Goal: Information Seeking & Learning: Learn about a topic

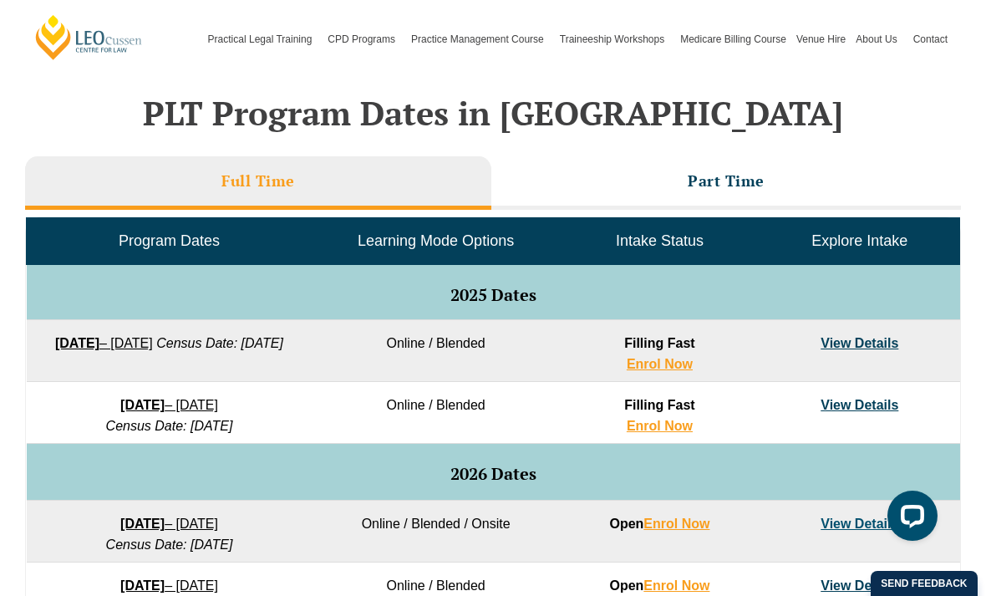
scroll to position [868, 0]
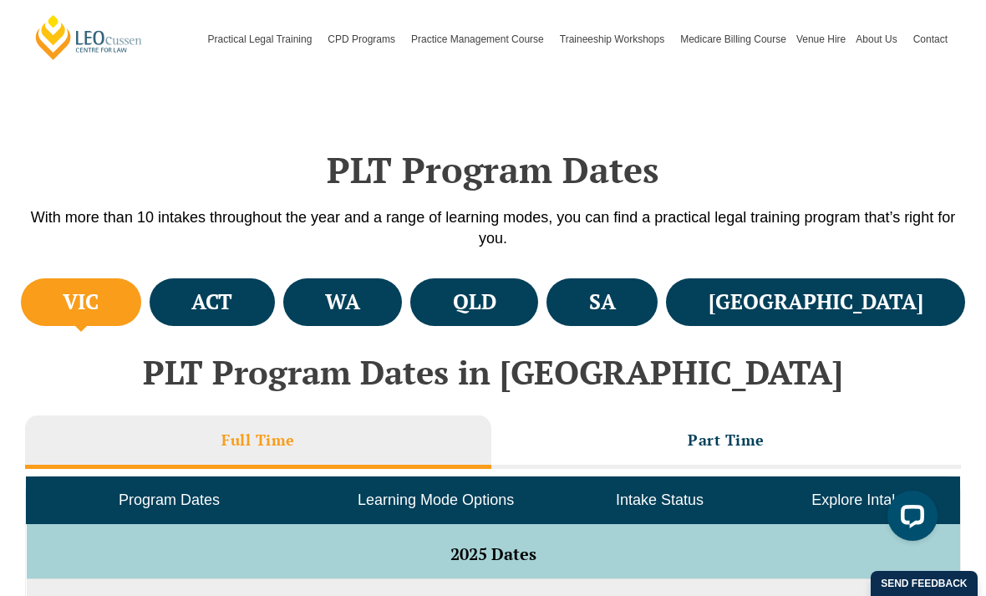
click at [798, 435] on li "Part Time" at bounding box center [726, 441] width 470 height 53
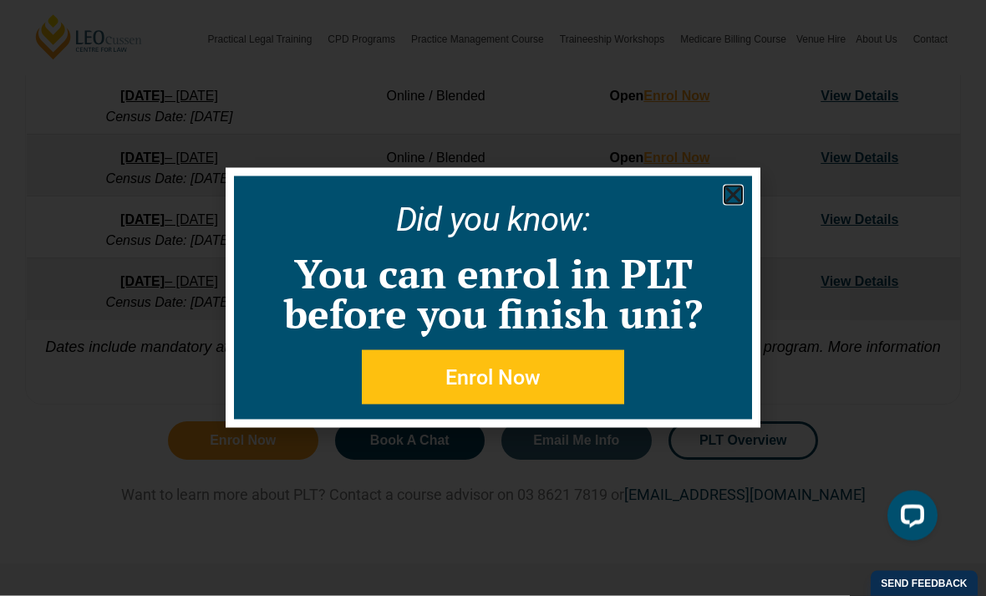
scroll to position [1052, 0]
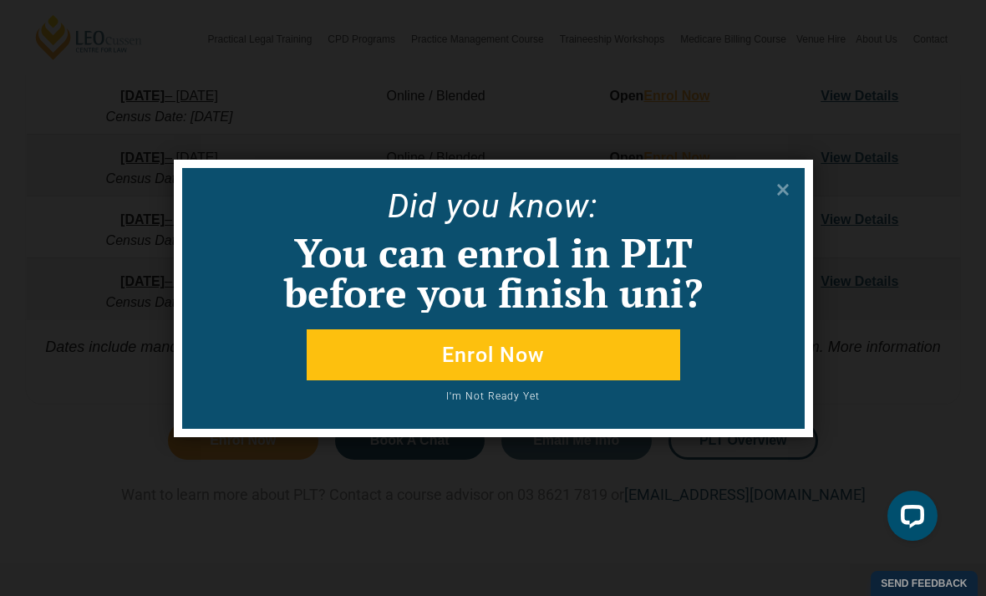
click at [787, 188] on icon at bounding box center [783, 190] width 18 height 18
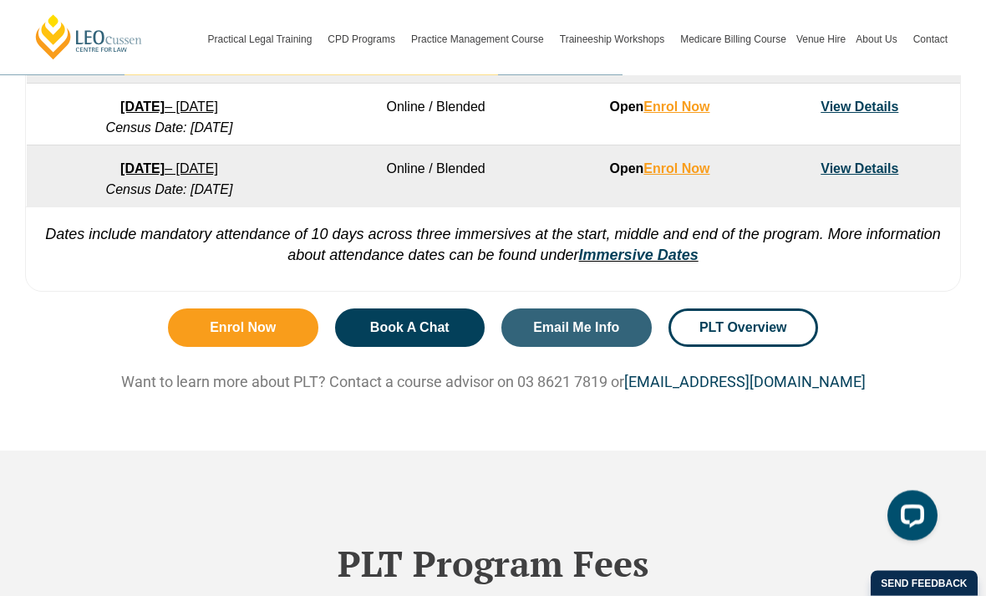
scroll to position [1224, 0]
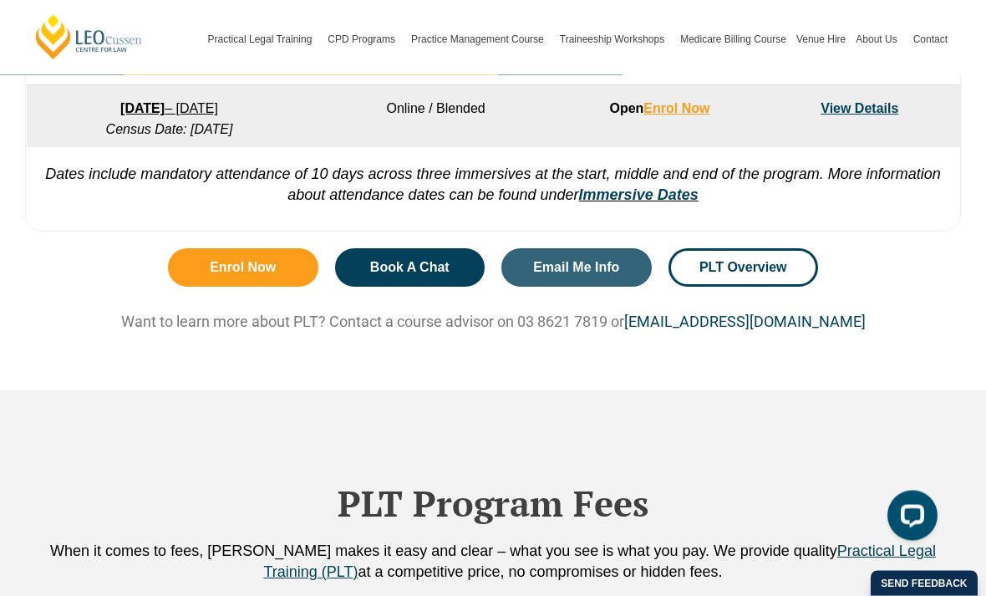
click at [798, 271] on link "PLT Overview" at bounding box center [744, 268] width 150 height 38
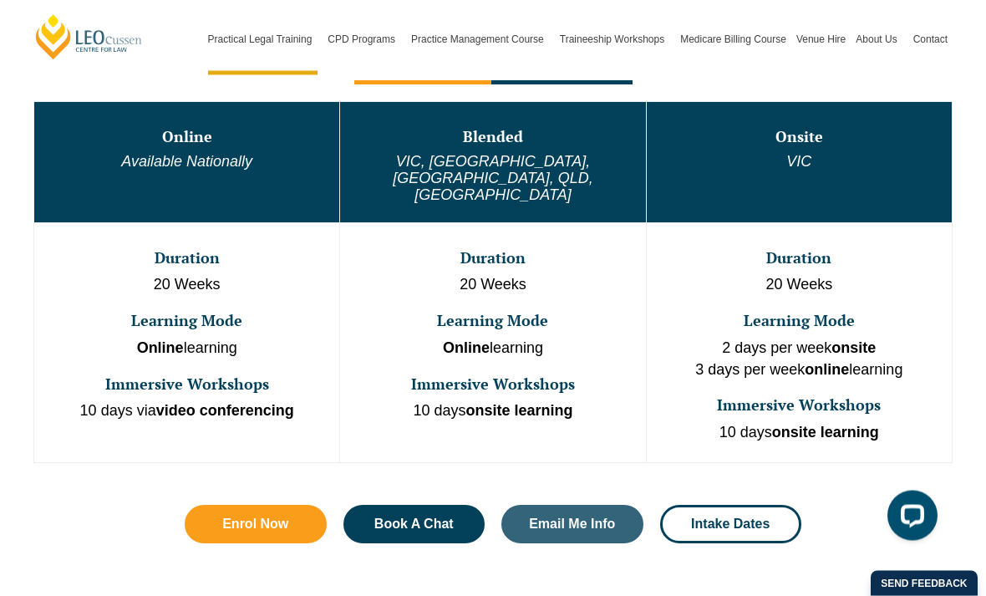
scroll to position [924, 0]
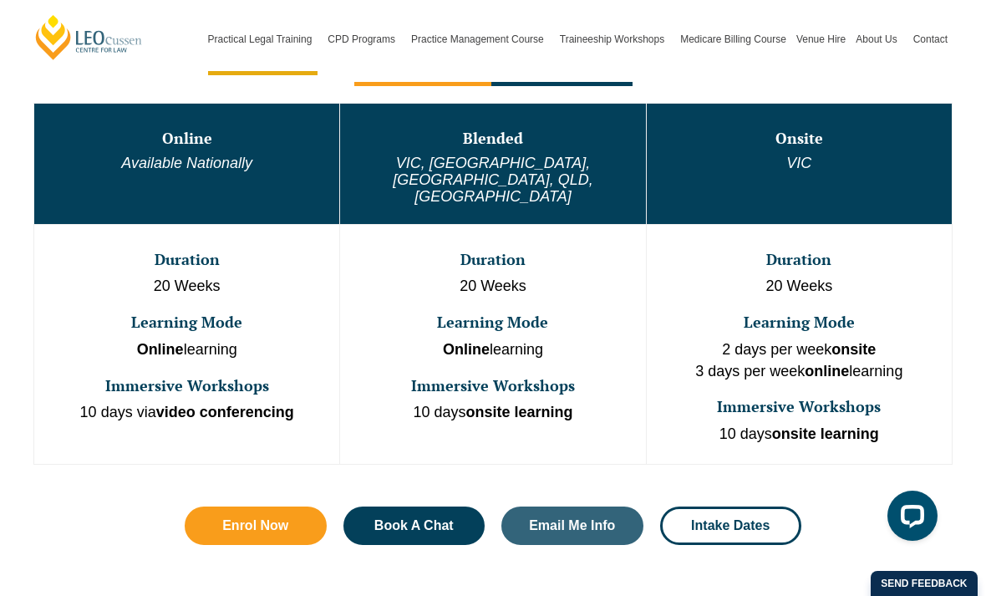
click at [189, 145] on h3 "Online" at bounding box center [187, 138] width 302 height 17
click at [205, 175] on td "Online Available Nationally" at bounding box center [187, 164] width 306 height 120
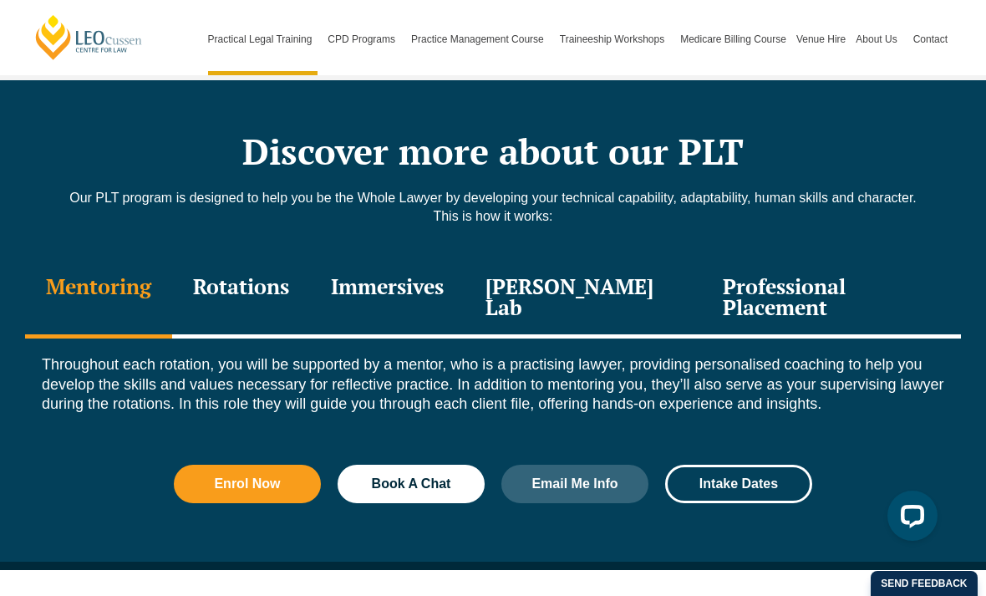
scroll to position [2320, 0]
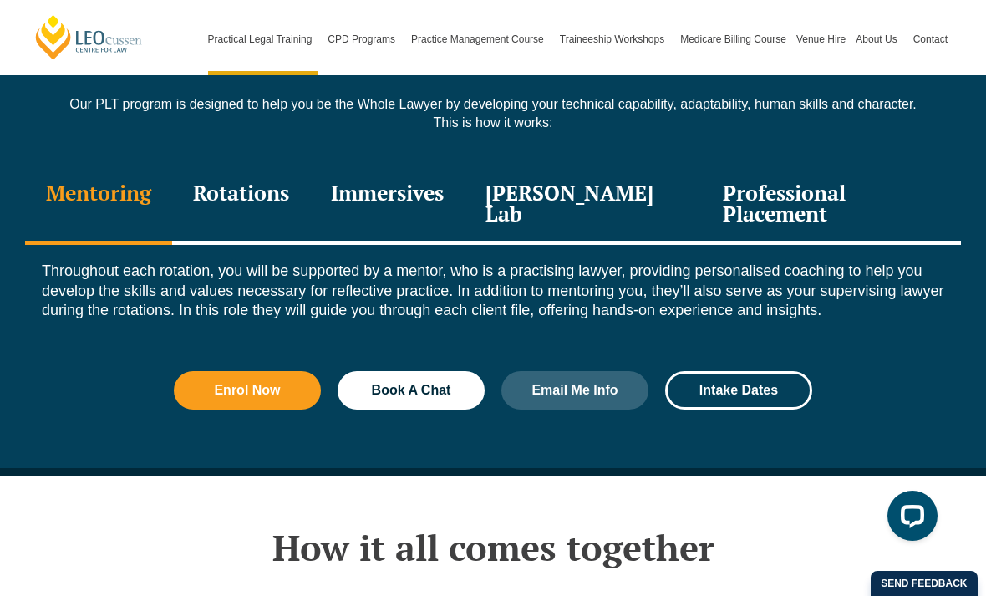
click at [867, 166] on div "Professional Placement" at bounding box center [831, 205] width 259 height 79
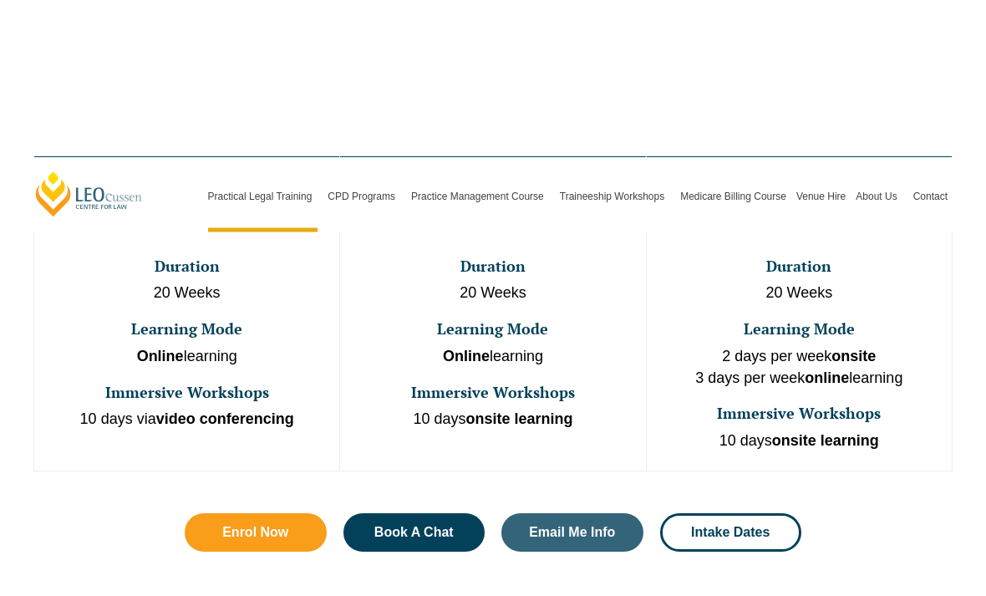
scroll to position [904, 0]
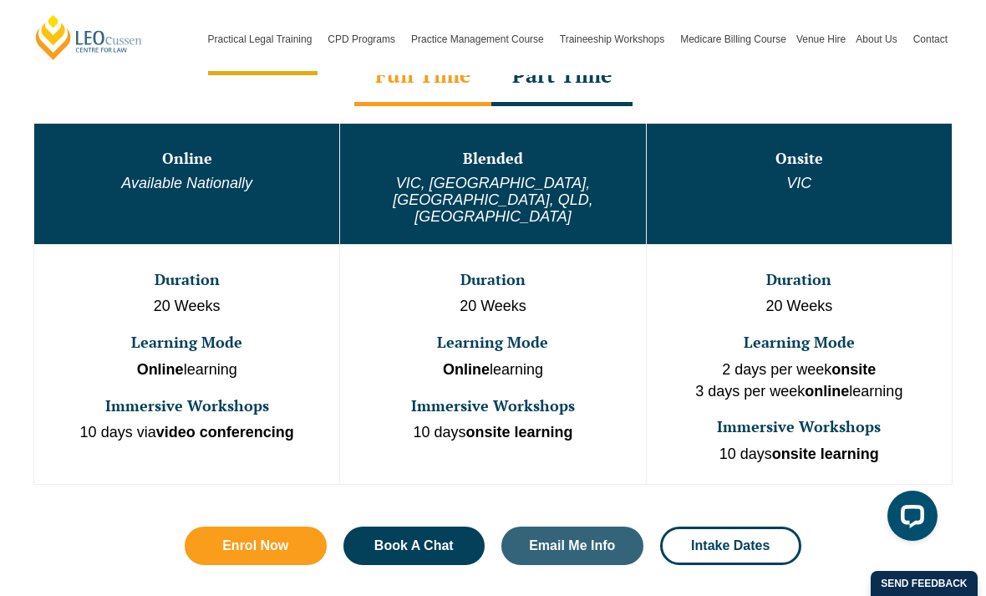
click at [621, 527] on link "Email Me Info" at bounding box center [573, 546] width 142 height 38
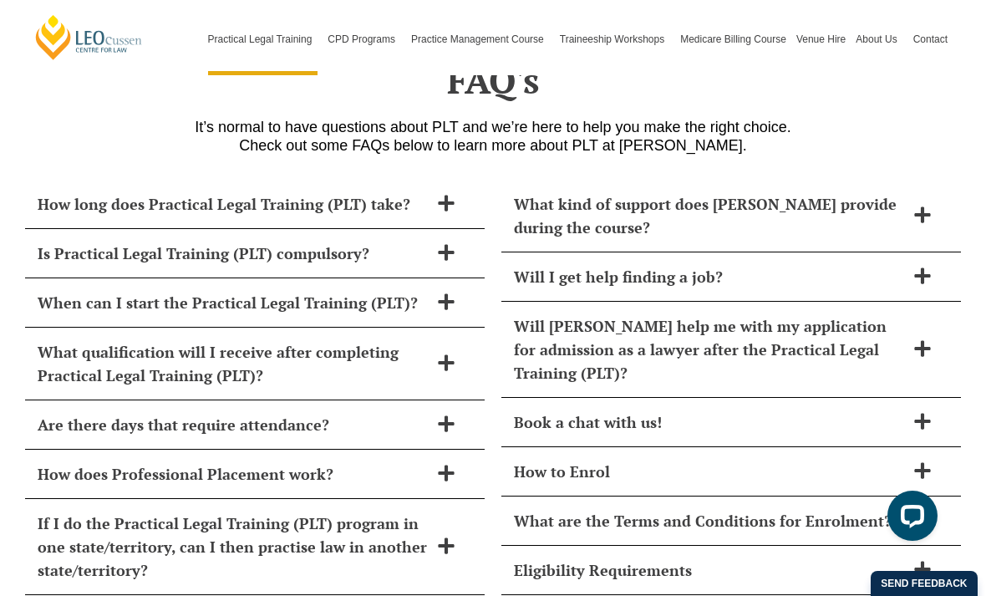
scroll to position [7279, 0]
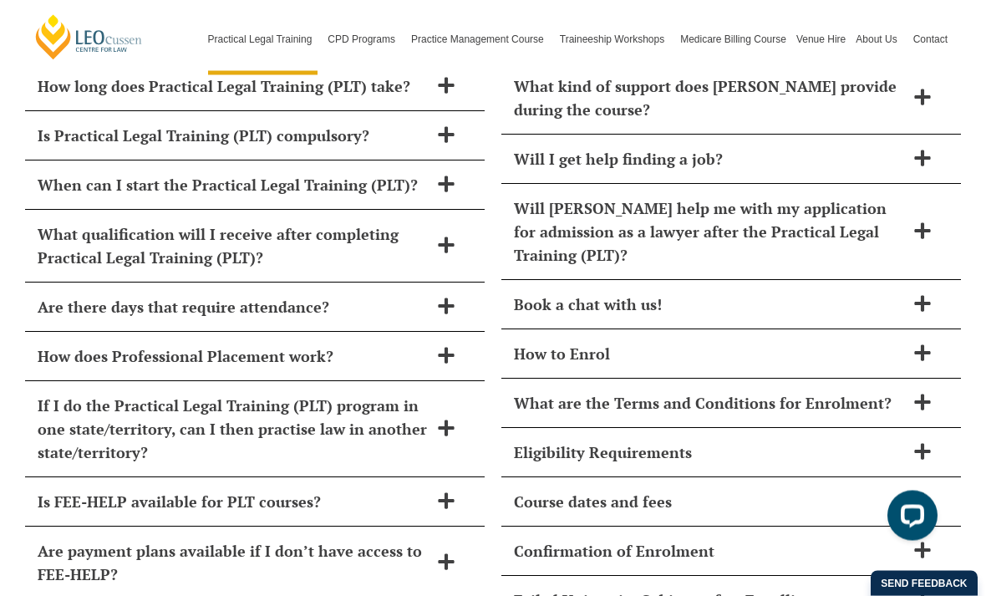
click at [430, 298] on span at bounding box center [446, 308] width 35 height 21
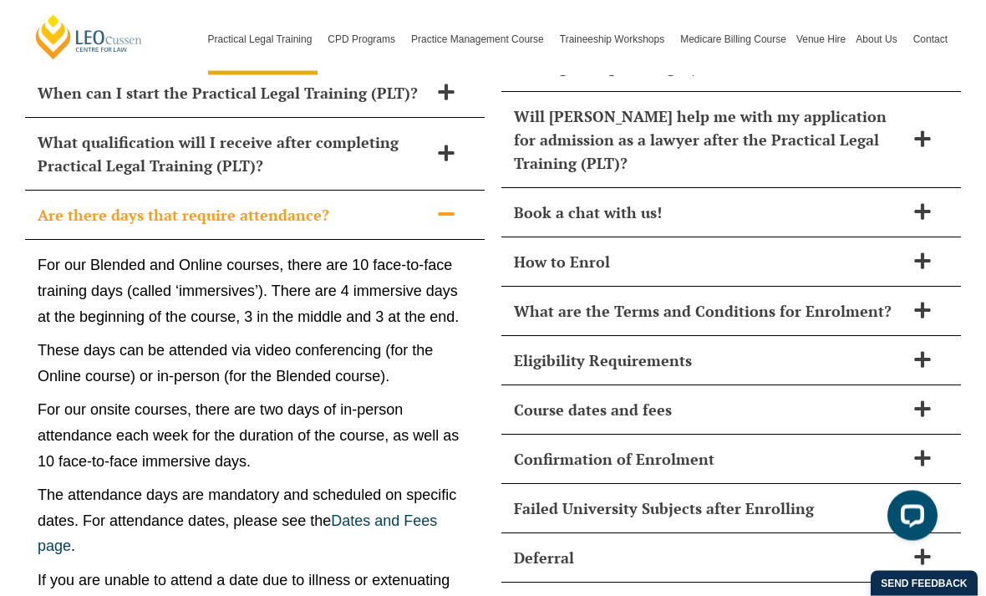
scroll to position [7494, 0]
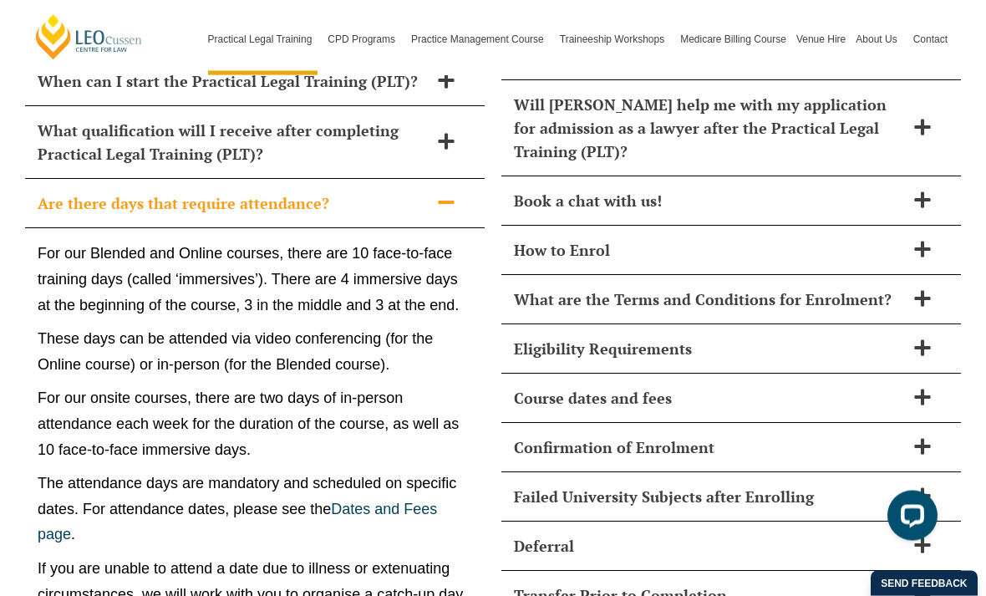
click at [449, 194] on icon at bounding box center [446, 203] width 18 height 18
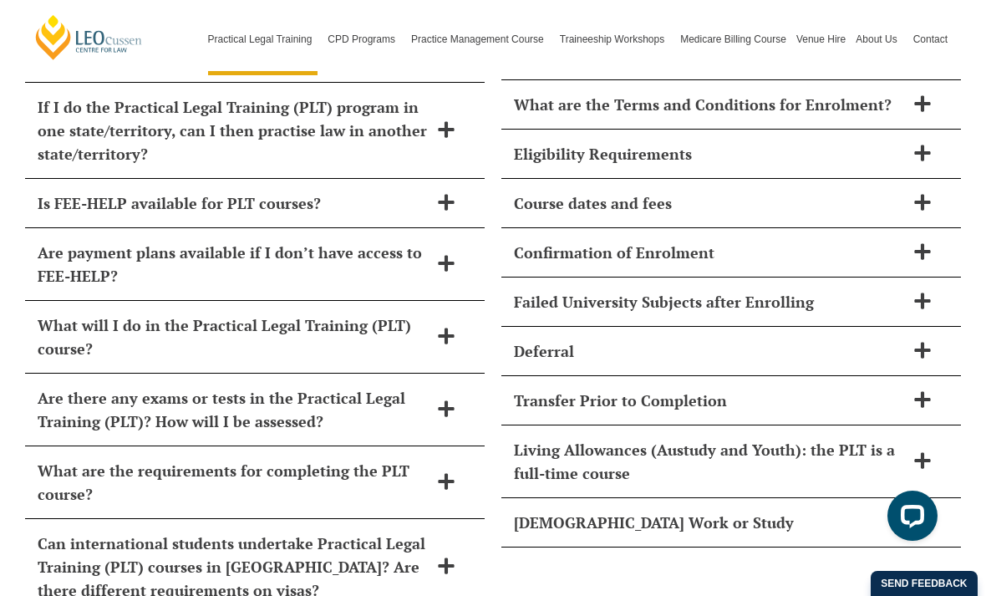
scroll to position [7760, 0]
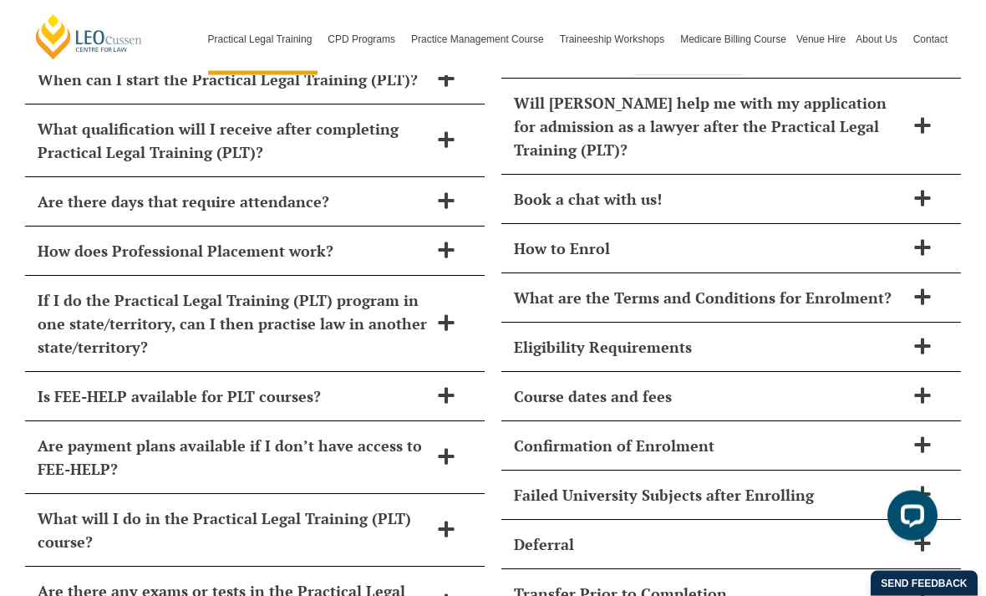
click at [809, 385] on span "Course dates and fees" at bounding box center [709, 396] width 391 height 23
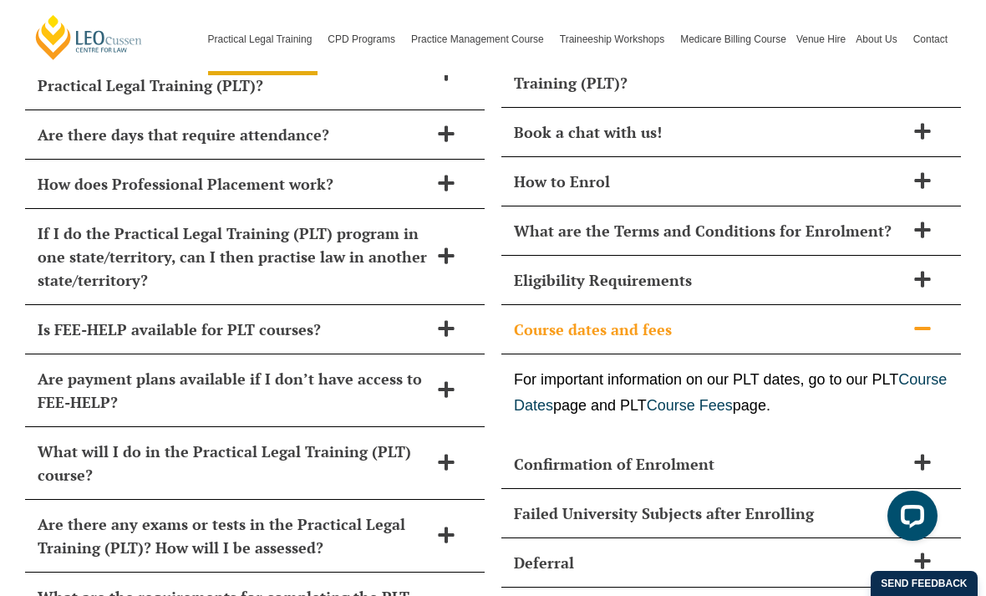
scroll to position [7565, 0]
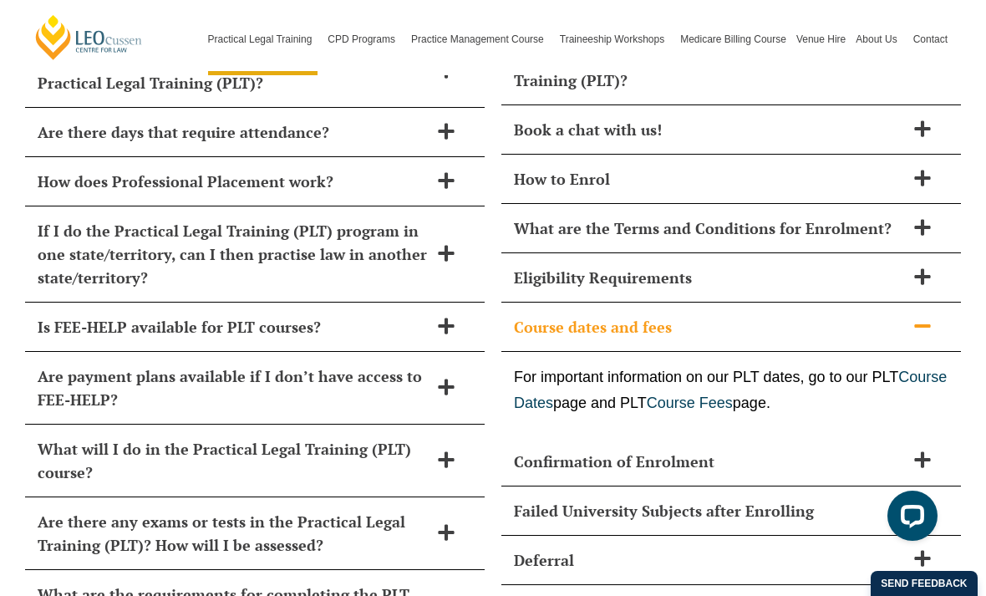
click at [909, 317] on span at bounding box center [922, 327] width 35 height 21
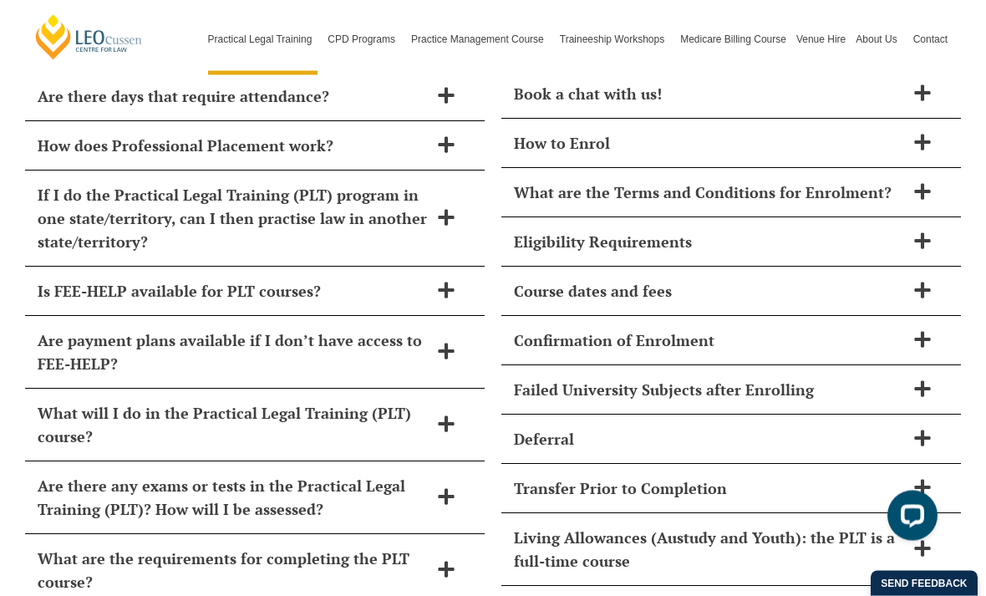
scroll to position [7601, 0]
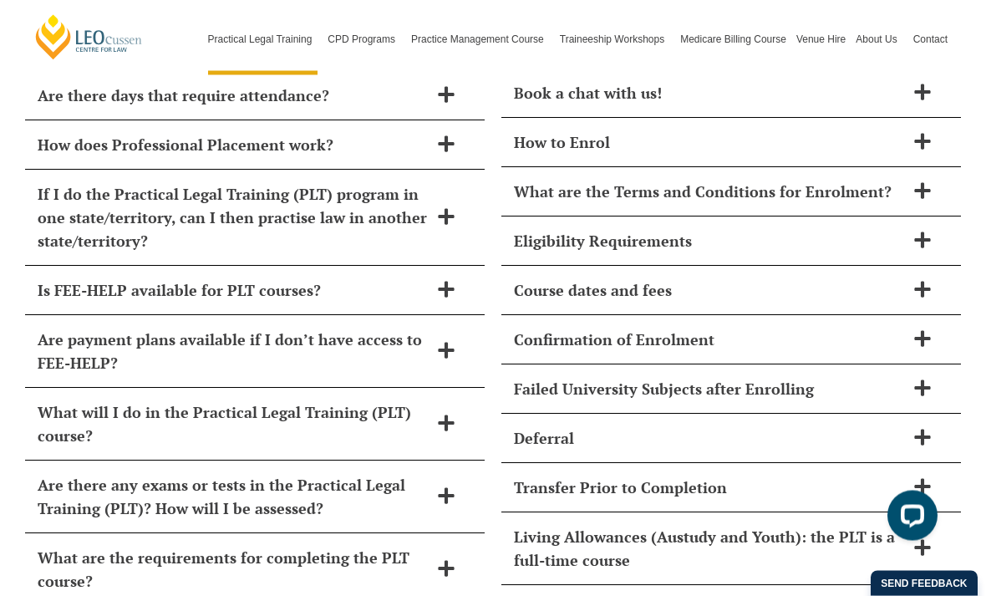
click at [822, 526] on span "Living Allowances (Austudy and Youth): the PLT is a full-time course" at bounding box center [709, 549] width 391 height 47
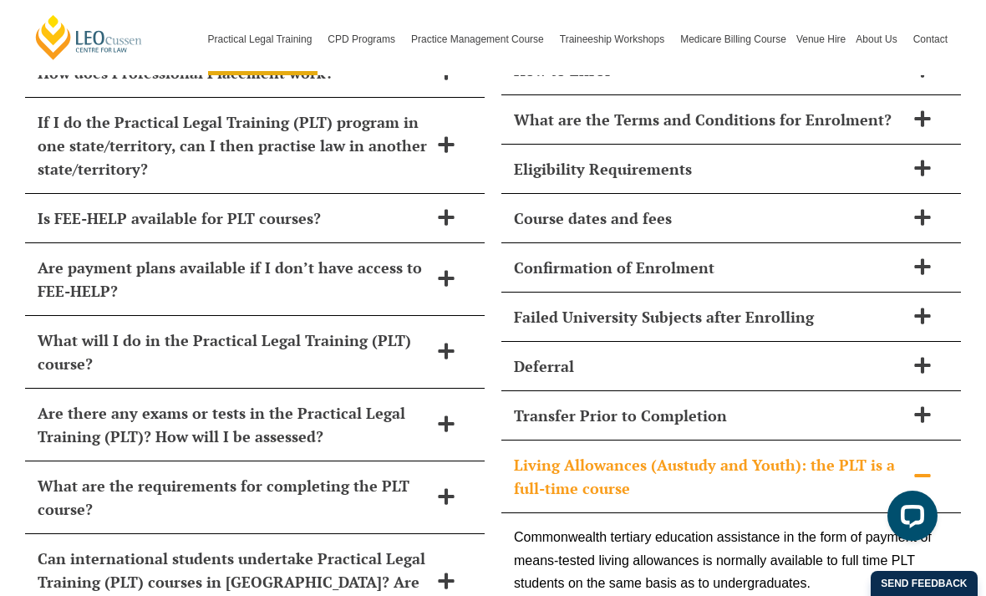
scroll to position [7676, 0]
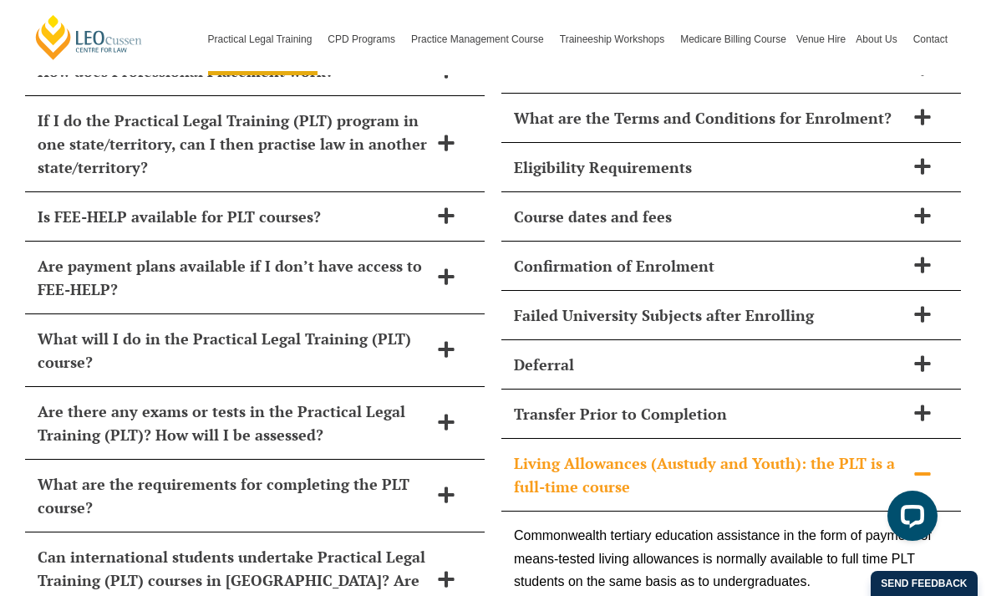
click at [853, 451] on span "Living Allowances (Austudy and Youth): the PLT is a full-time course" at bounding box center [709, 474] width 391 height 47
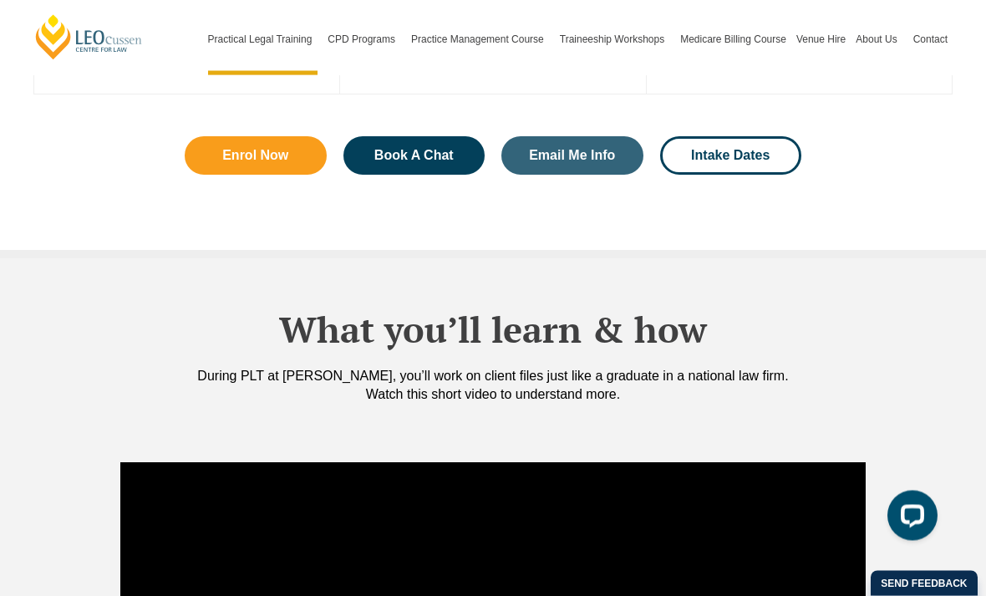
scroll to position [1291, 0]
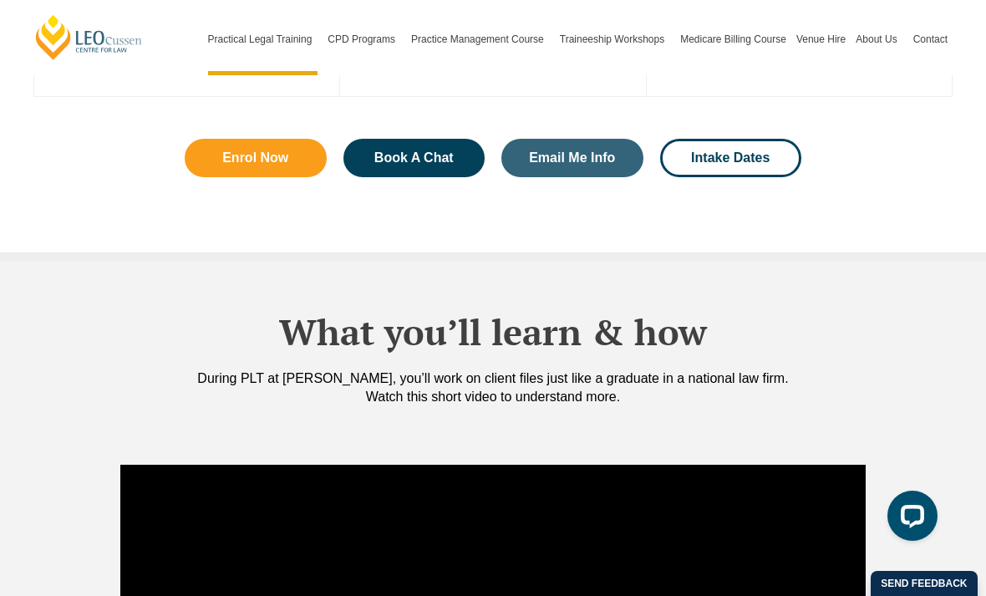
click at [738, 139] on link "Intake Dates" at bounding box center [731, 158] width 142 height 38
